Goal: Task Accomplishment & Management: Manage account settings

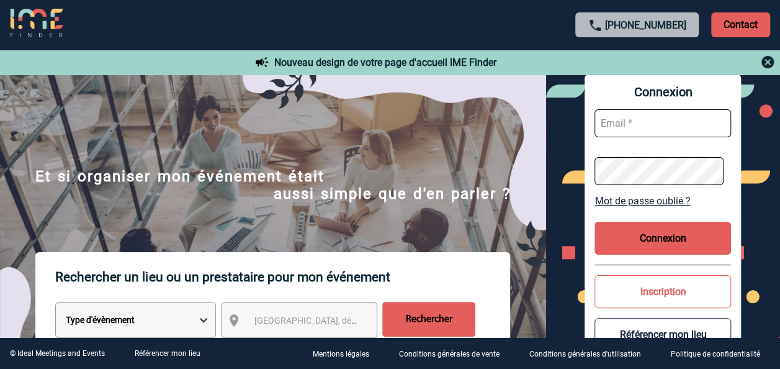
click at [632, 117] on input "text" at bounding box center [663, 123] width 137 height 28
type input "M"
type input "[EMAIL_ADDRESS][DOMAIN_NAME]"
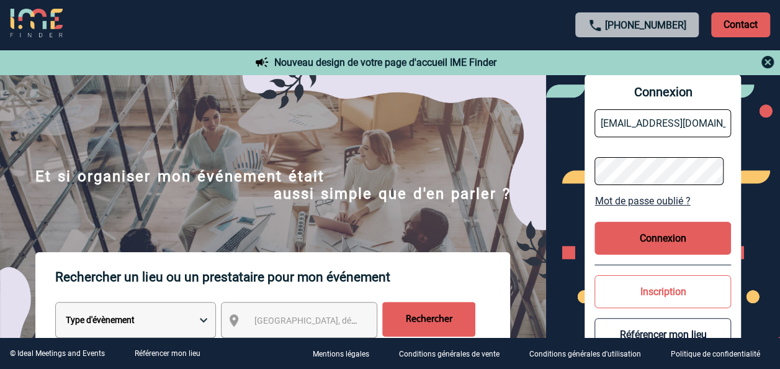
click at [666, 230] on button "Connexion" at bounding box center [663, 238] width 137 height 33
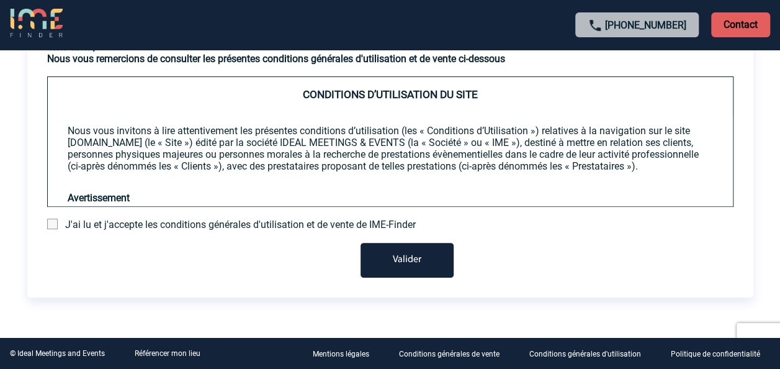
scroll to position [106, 0]
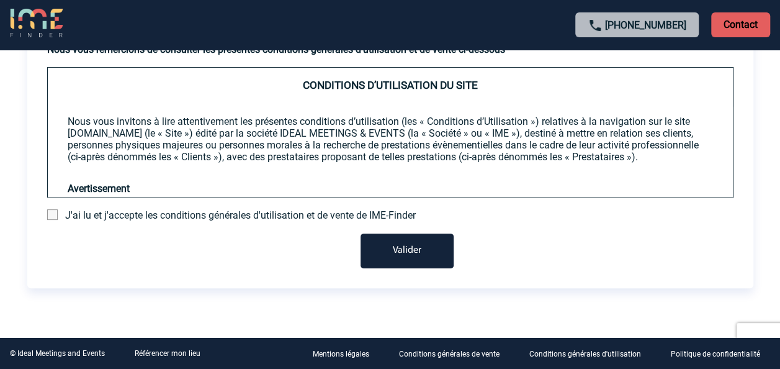
click at [50, 213] on span at bounding box center [52, 214] width 11 height 11
click at [0, 0] on input "checkbox" at bounding box center [0, 0] width 0 height 0
click at [416, 255] on button "Valider" at bounding box center [407, 250] width 93 height 35
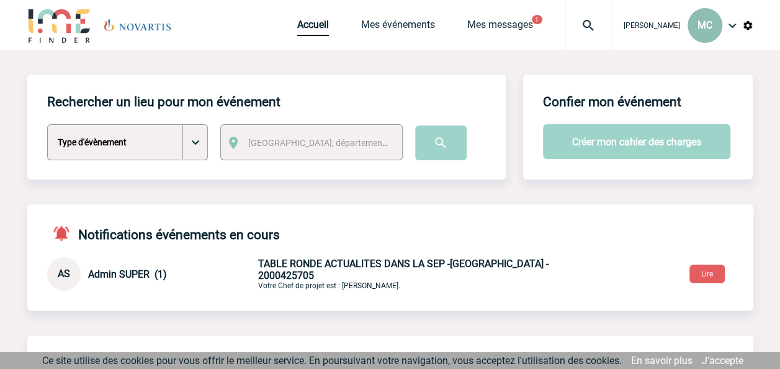
click at [697, 25] on div "MC" at bounding box center [705, 25] width 35 height 35
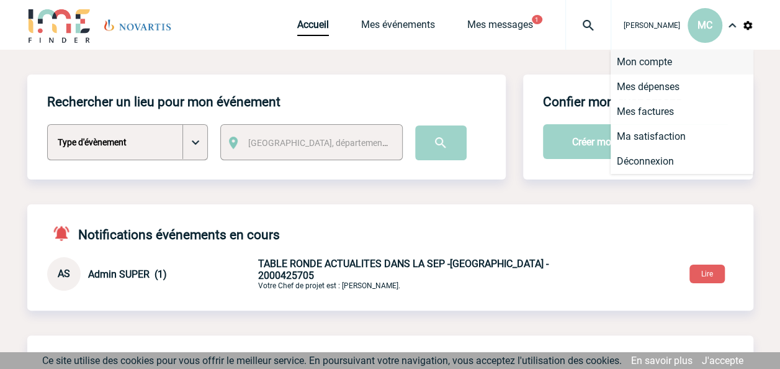
click at [646, 61] on li "Mon compte" at bounding box center [682, 62] width 143 height 25
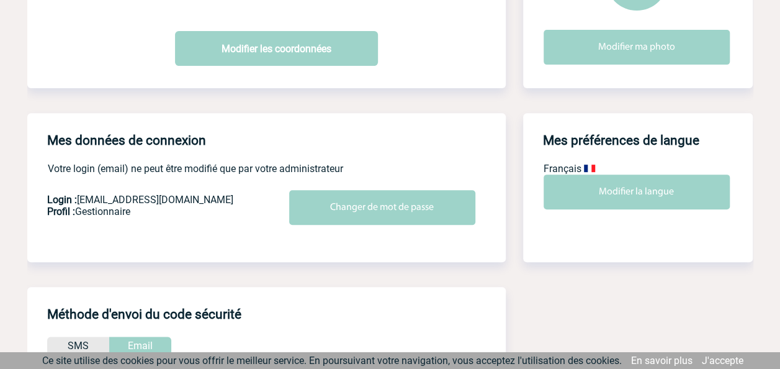
scroll to position [186, 0]
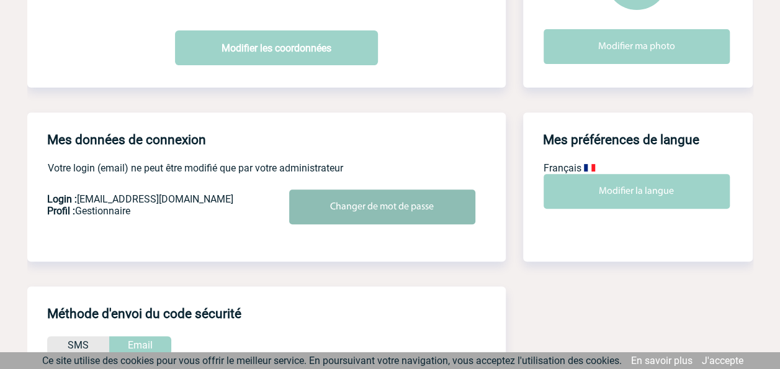
click at [364, 206] on input "Changer de mot de passe" at bounding box center [382, 206] width 186 height 35
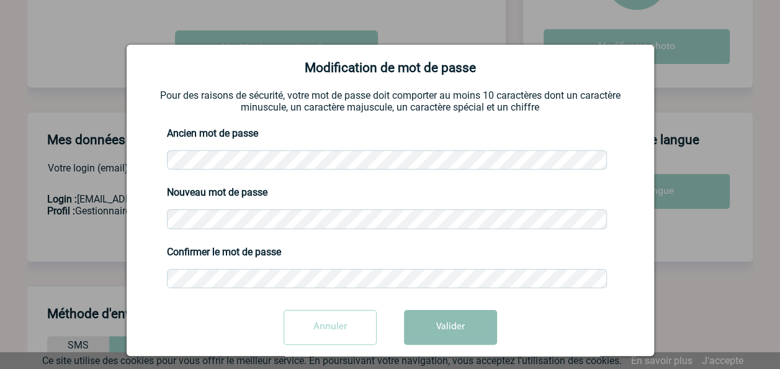
click at [450, 325] on button "Valider" at bounding box center [450, 327] width 93 height 35
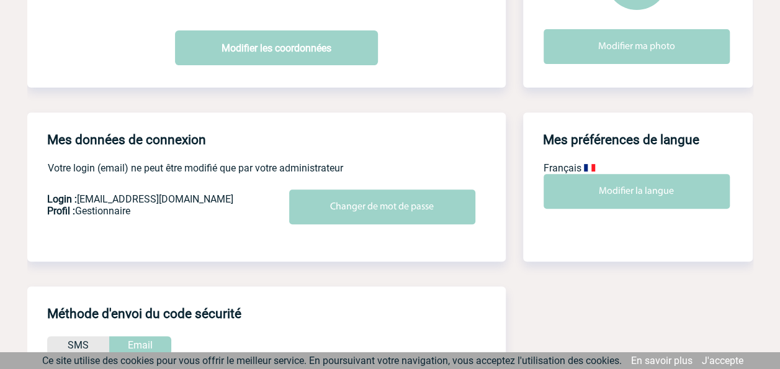
scroll to position [25, 0]
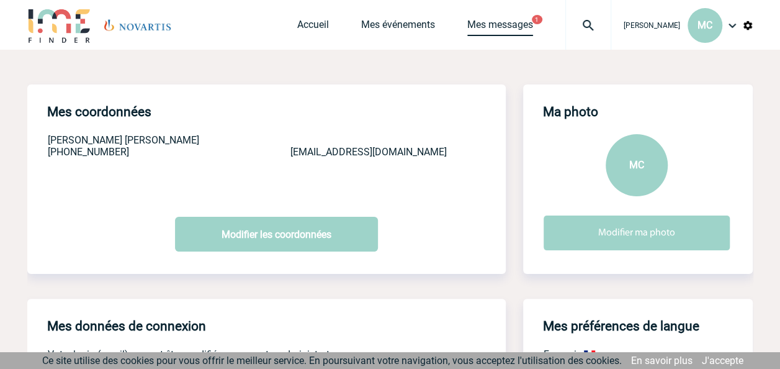
click at [513, 34] on link "Mes messages" at bounding box center [501, 27] width 66 height 17
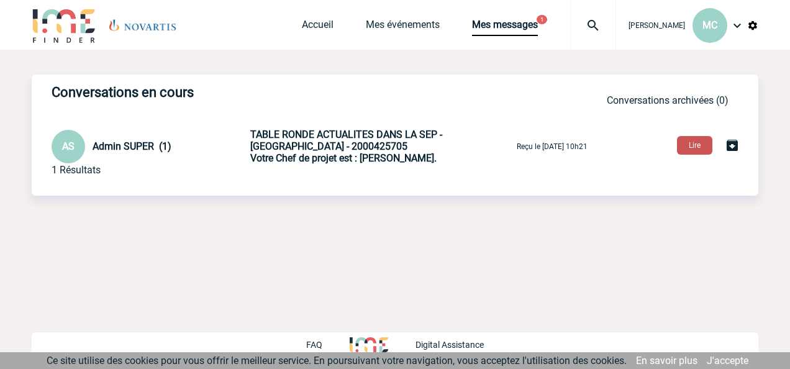
click at [692, 145] on button "Lire" at bounding box center [694, 145] width 35 height 19
